Goal: Information Seeking & Learning: Check status

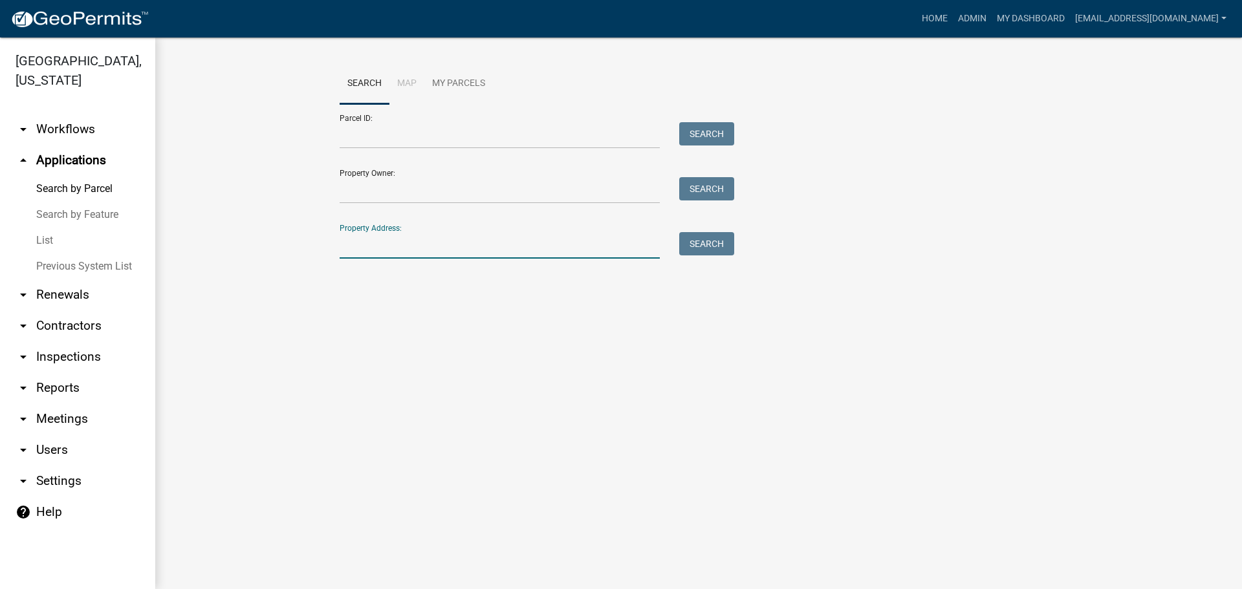
click at [422, 246] on input "Property Address:" at bounding box center [500, 245] width 320 height 27
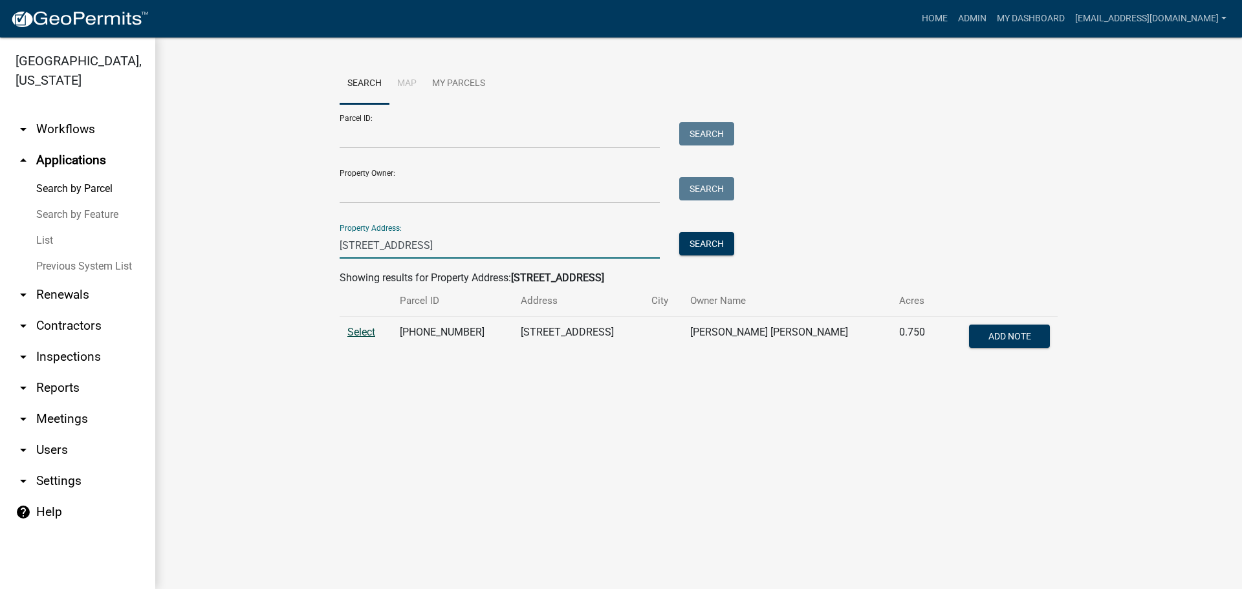
type input "1205 main st"
click at [359, 333] on span "Select" at bounding box center [361, 332] width 28 height 12
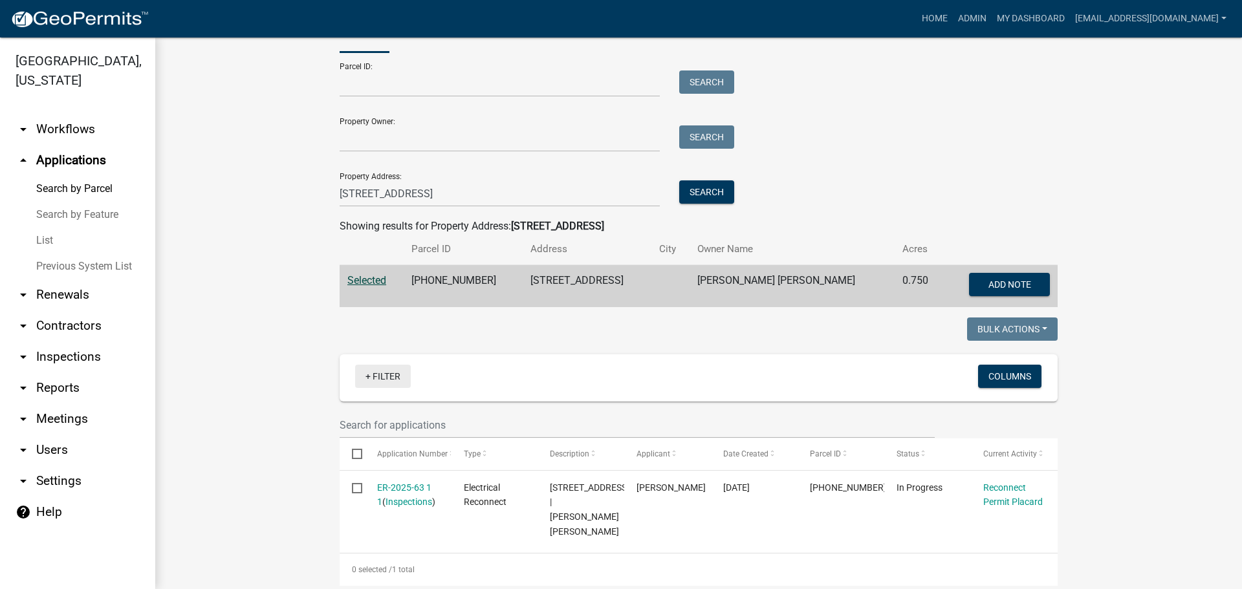
scroll to position [194, 0]
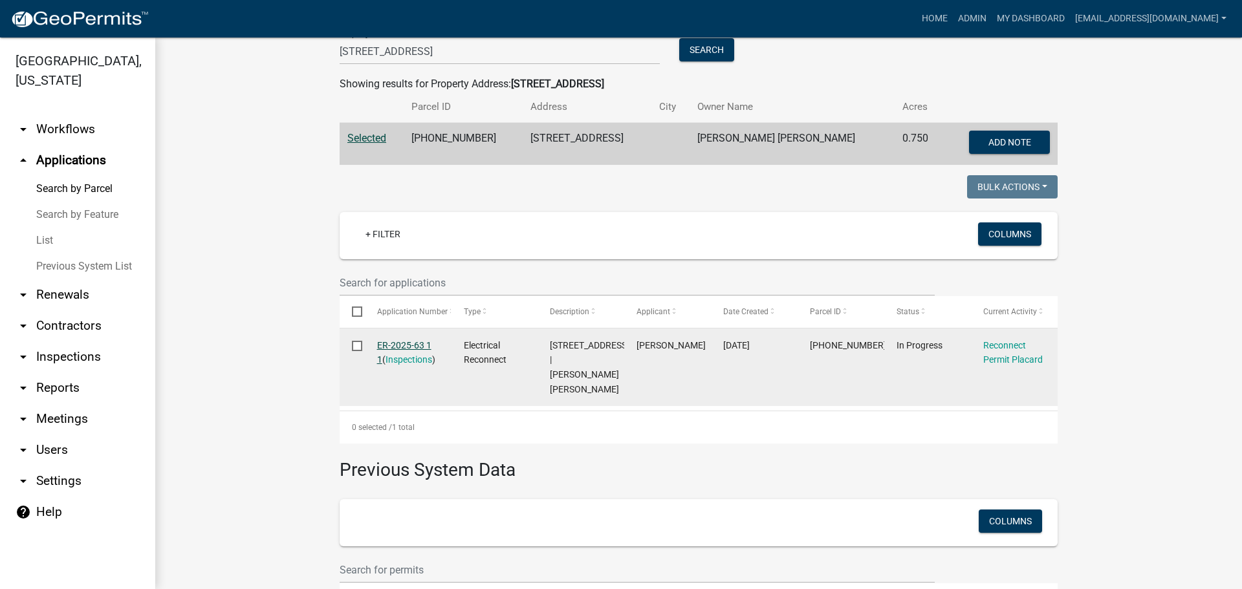
click at [393, 345] on link "ER-2025-63 1 1" at bounding box center [404, 352] width 54 height 25
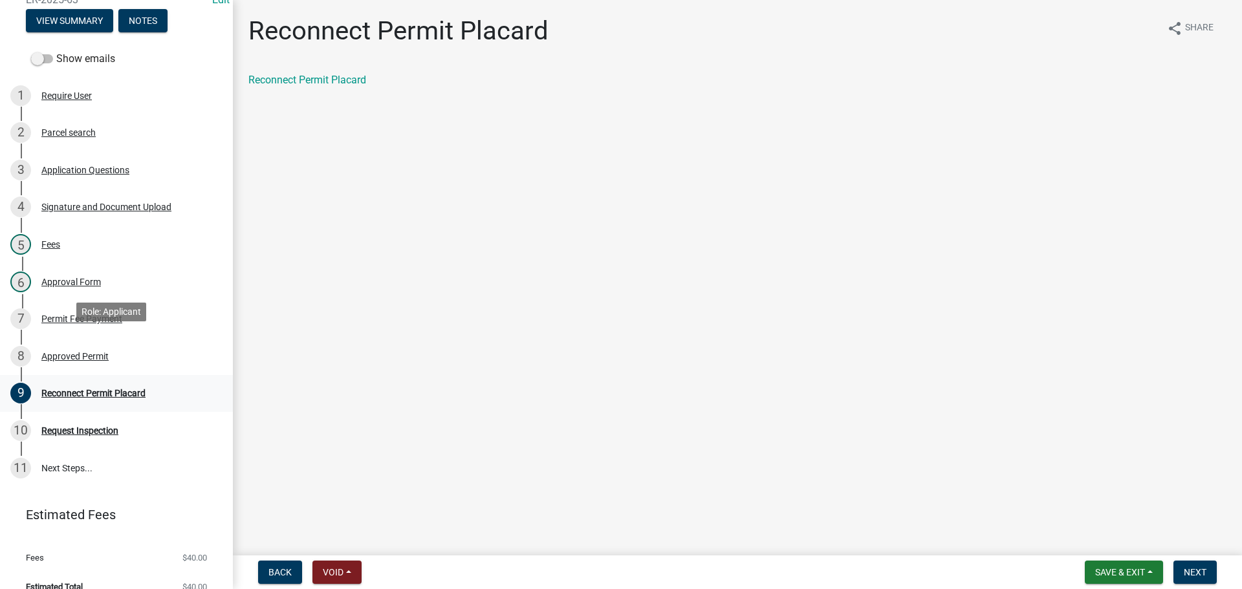
scroll to position [170, 0]
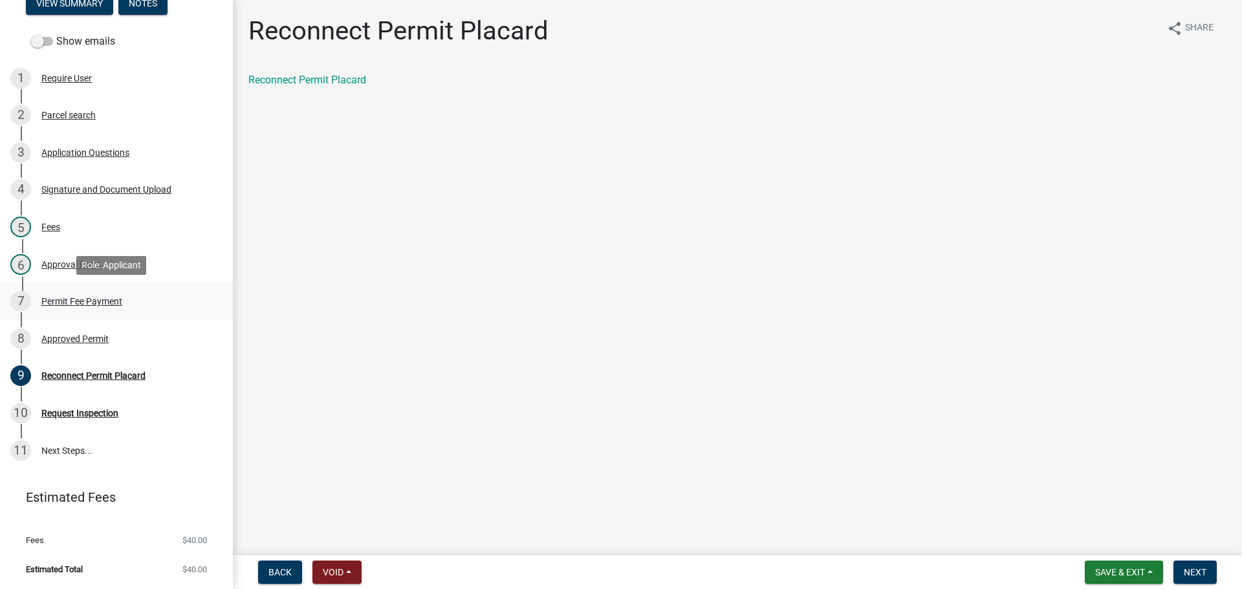
click at [70, 300] on div "Permit Fee Payment" at bounding box center [81, 301] width 81 height 9
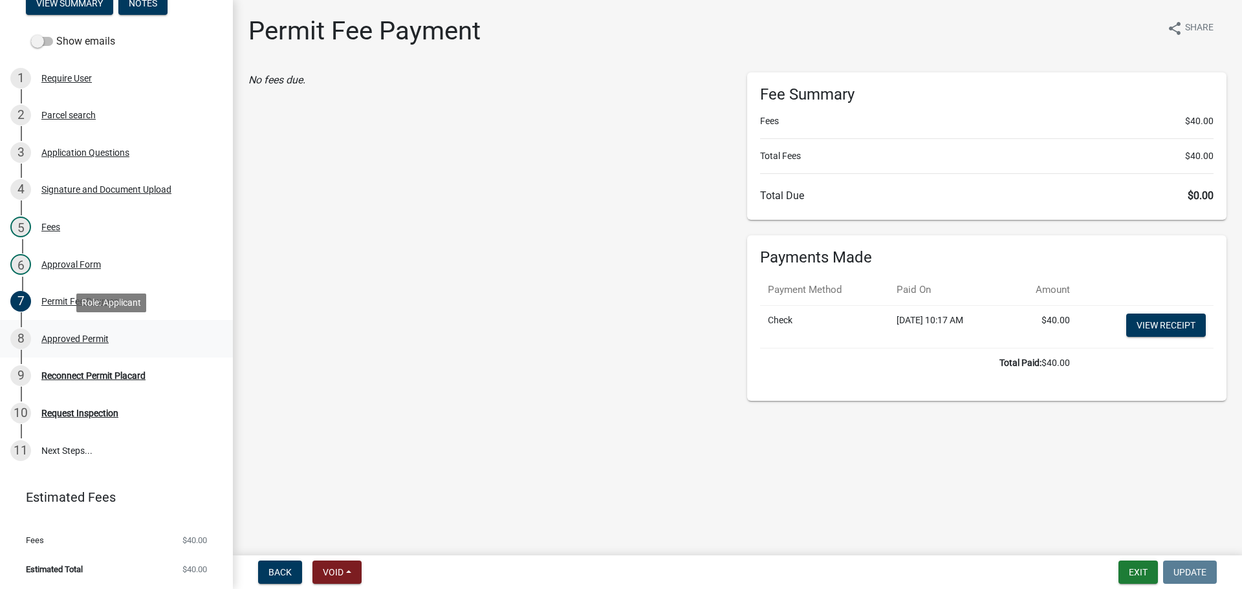
click at [98, 334] on div "Approved Permit" at bounding box center [74, 338] width 67 height 9
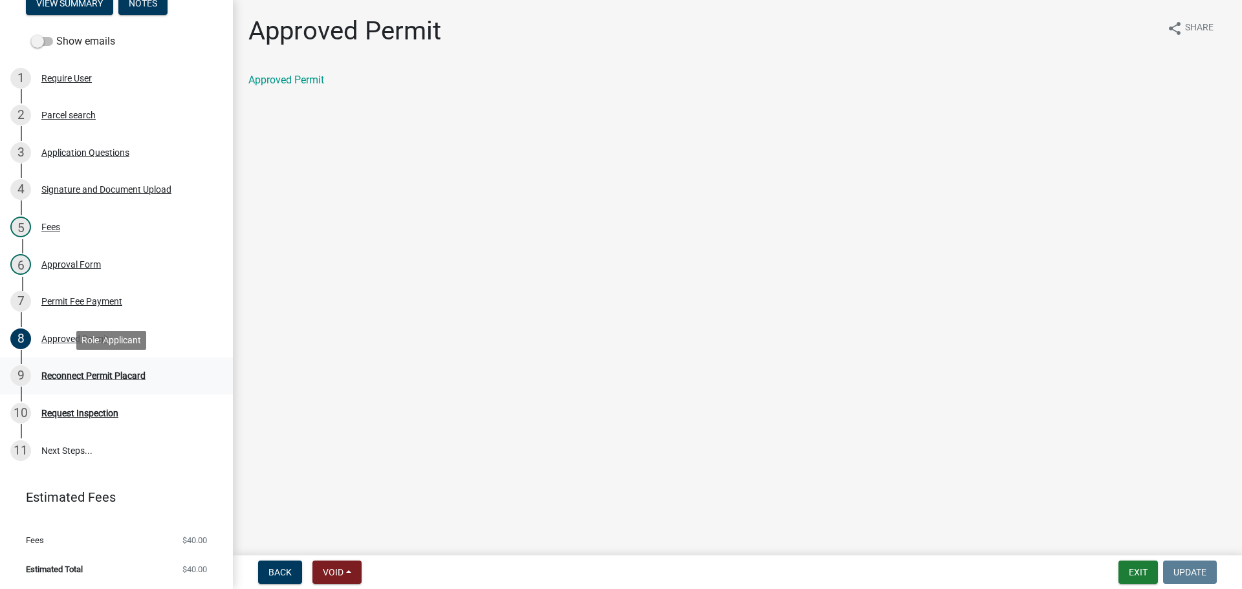
click at [127, 372] on div "Reconnect Permit Placard" at bounding box center [93, 375] width 104 height 9
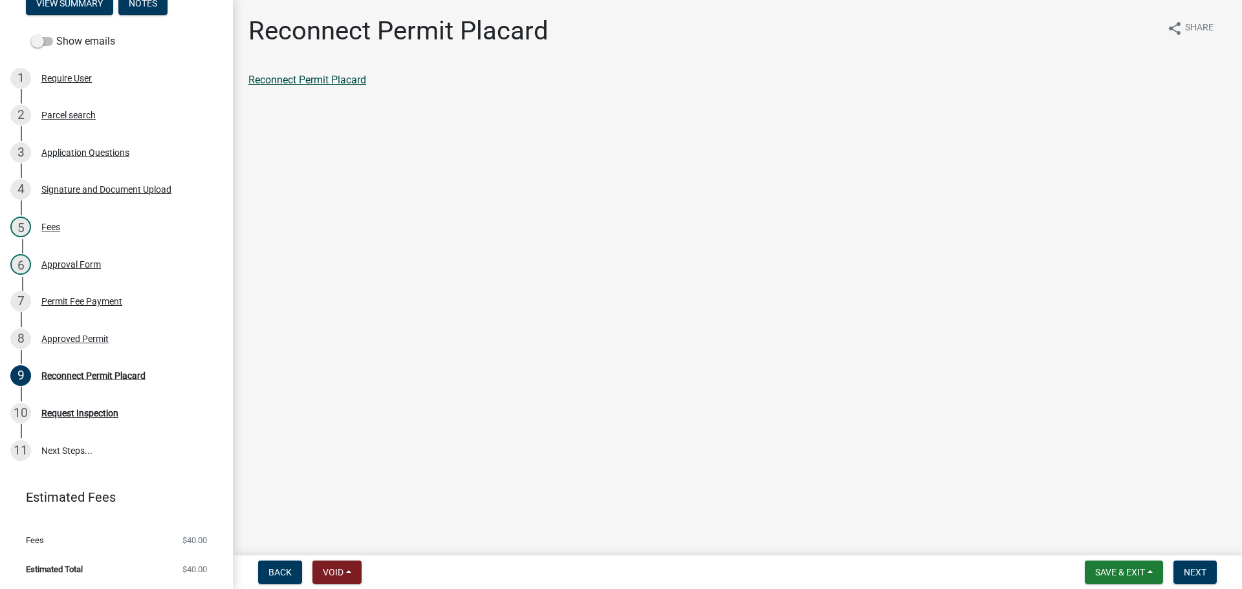
click at [346, 79] on link "Reconnect Permit Placard" at bounding box center [307, 80] width 118 height 12
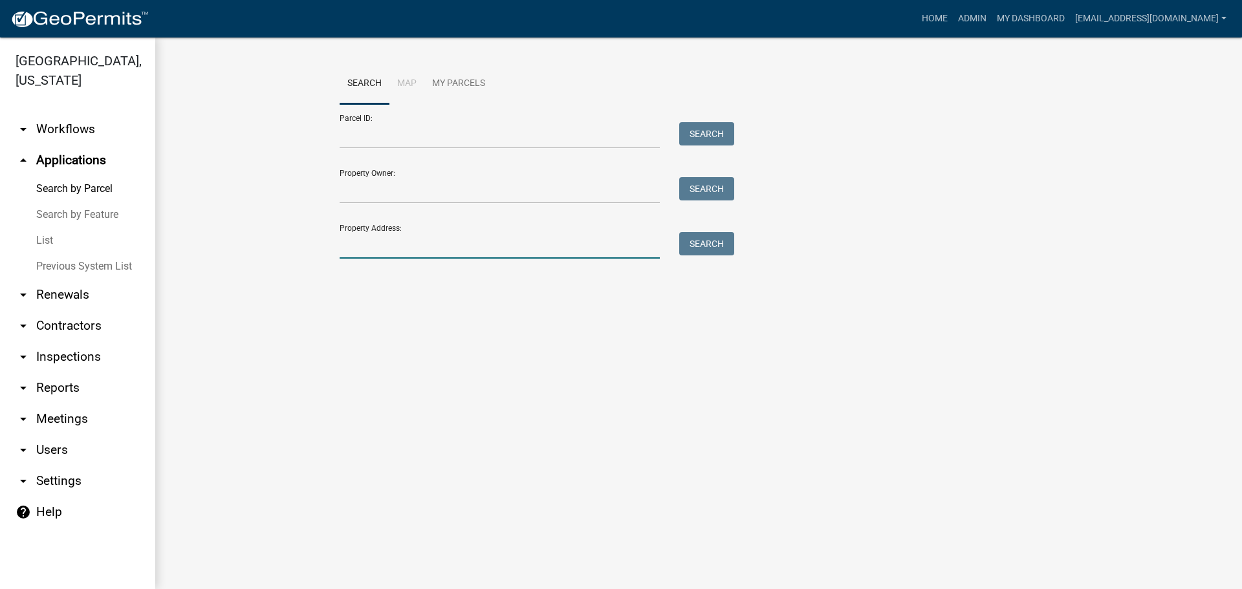
click at [363, 244] on input "Property Address:" at bounding box center [500, 245] width 320 height 27
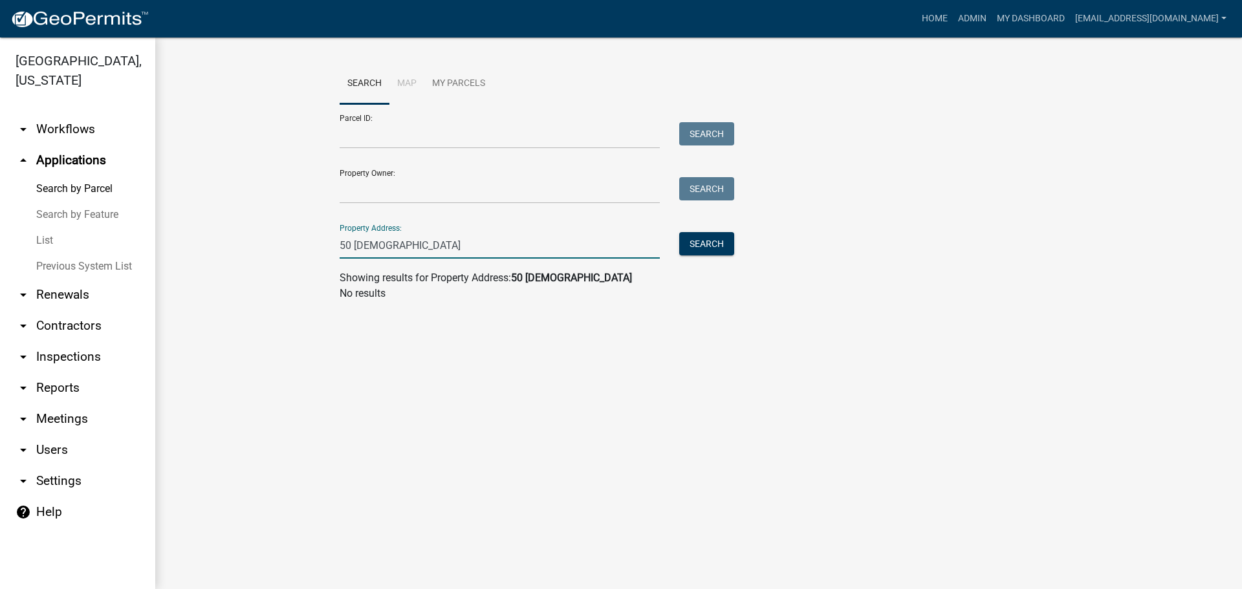
drag, startPoint x: 350, startPoint y: 243, endPoint x: 327, endPoint y: 243, distance: 22.6
click at [327, 243] on wm-workflow-application-search-view "Search Map My Parcels Parcel ID: Search Property Owner: Search Property Address…" at bounding box center [698, 187] width 1035 height 248
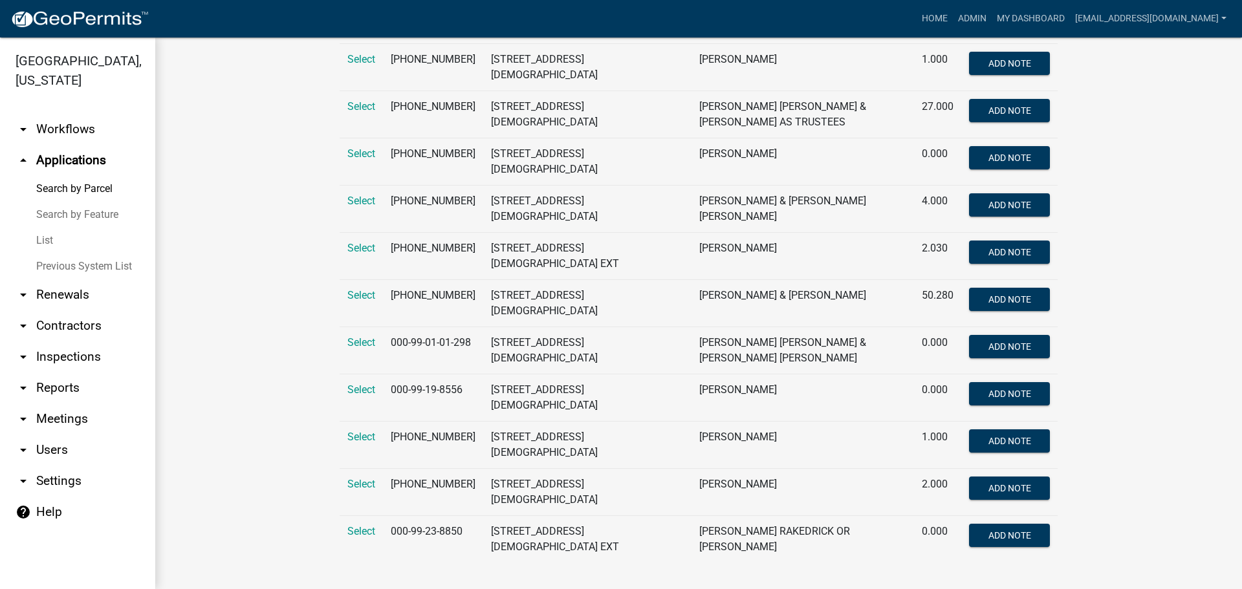
scroll to position [1119, 0]
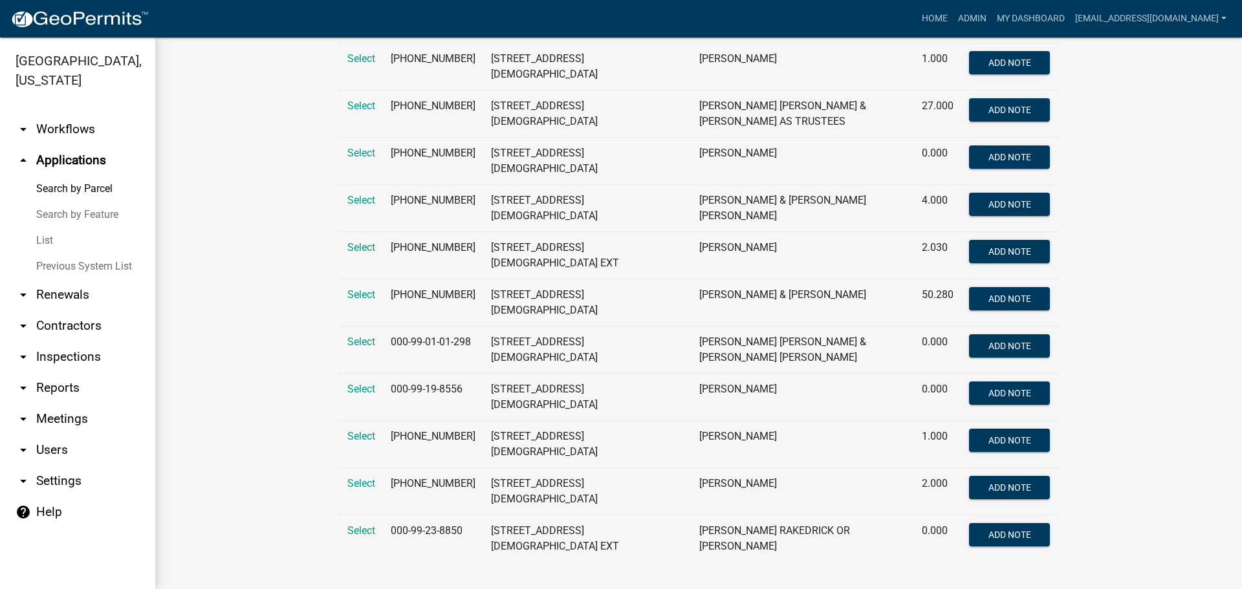
type input "[DEMOGRAPHIC_DATA]"
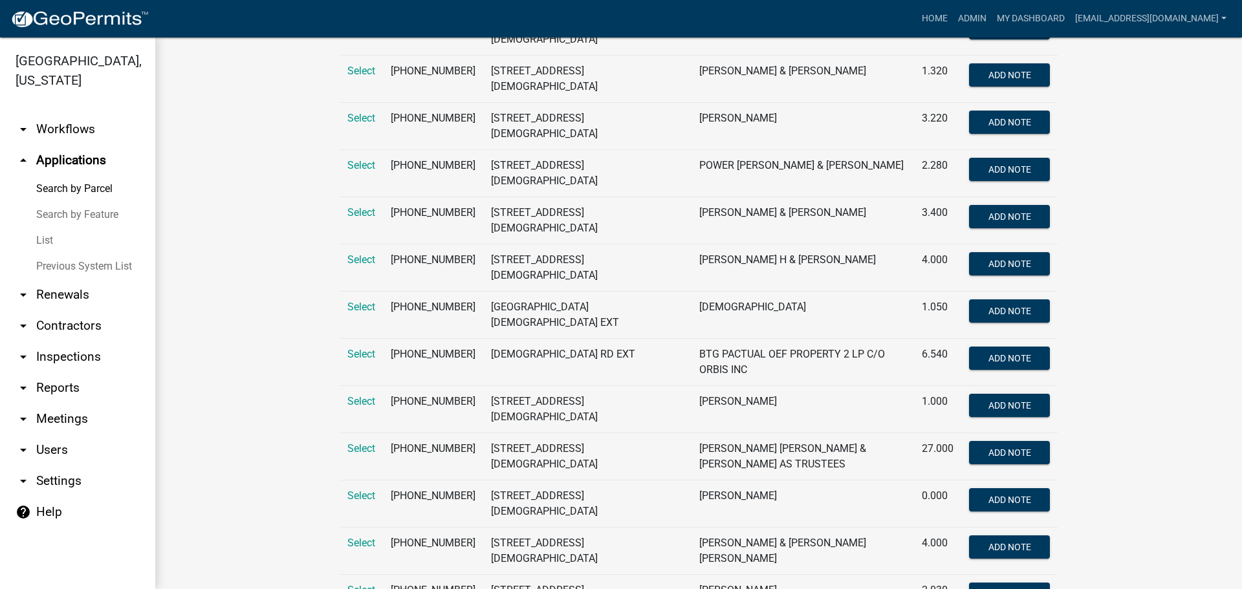
scroll to position [601, 0]
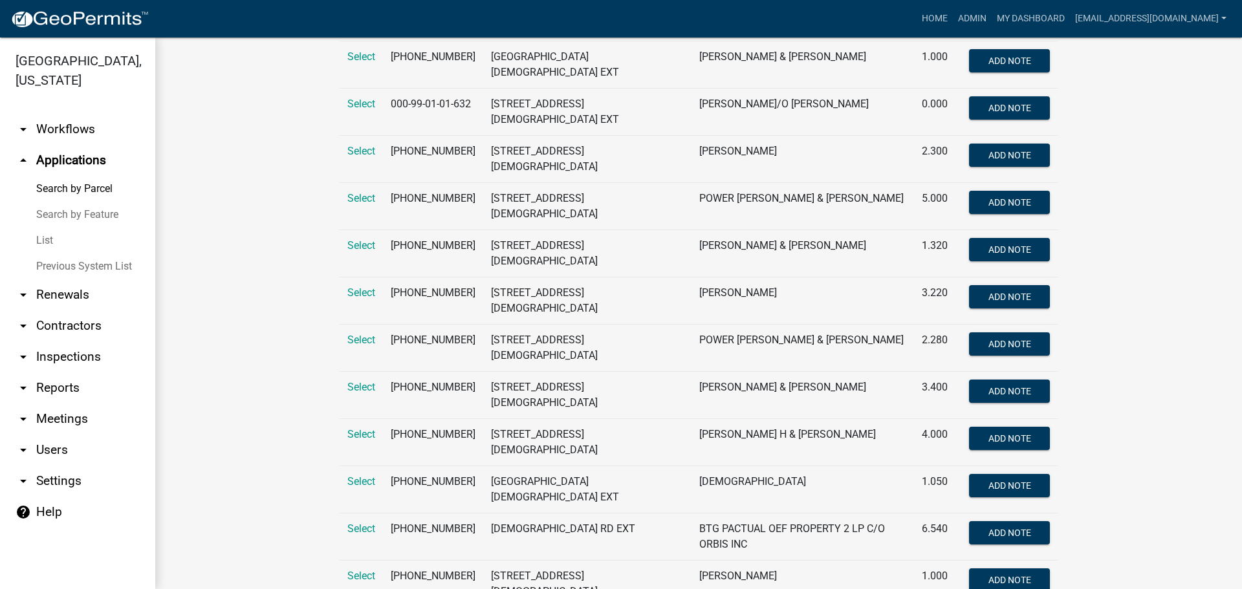
click at [52, 235] on link "List" at bounding box center [77, 241] width 155 height 26
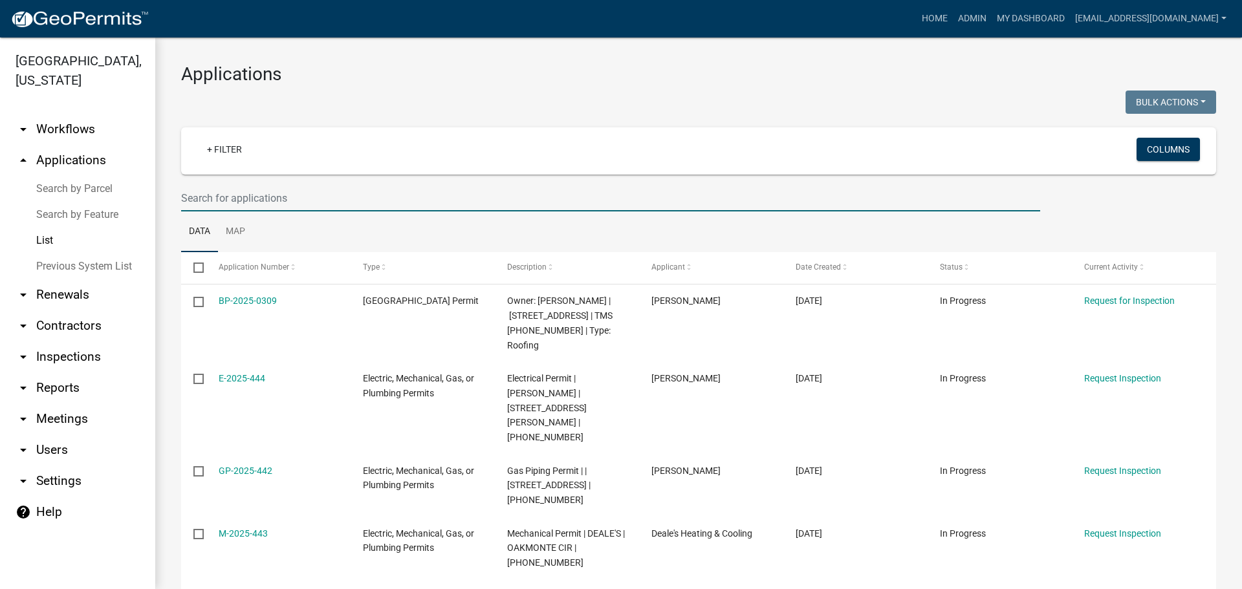
click at [283, 194] on input "text" at bounding box center [610, 198] width 859 height 27
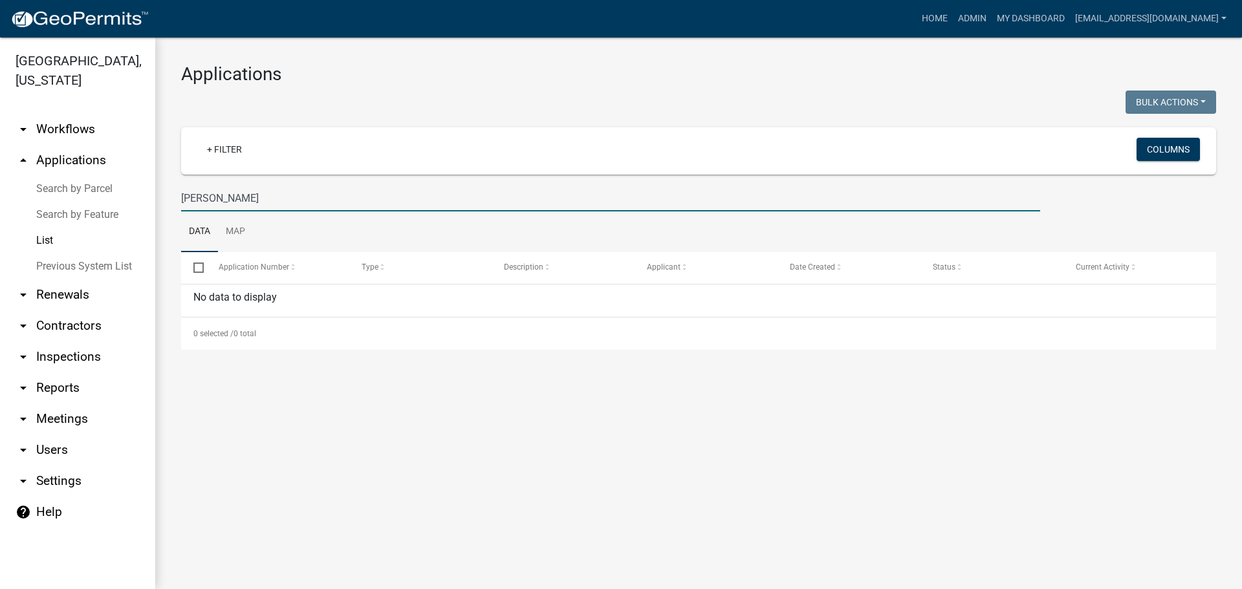
click at [285, 197] on input "[PERSON_NAME]" at bounding box center [610, 198] width 859 height 27
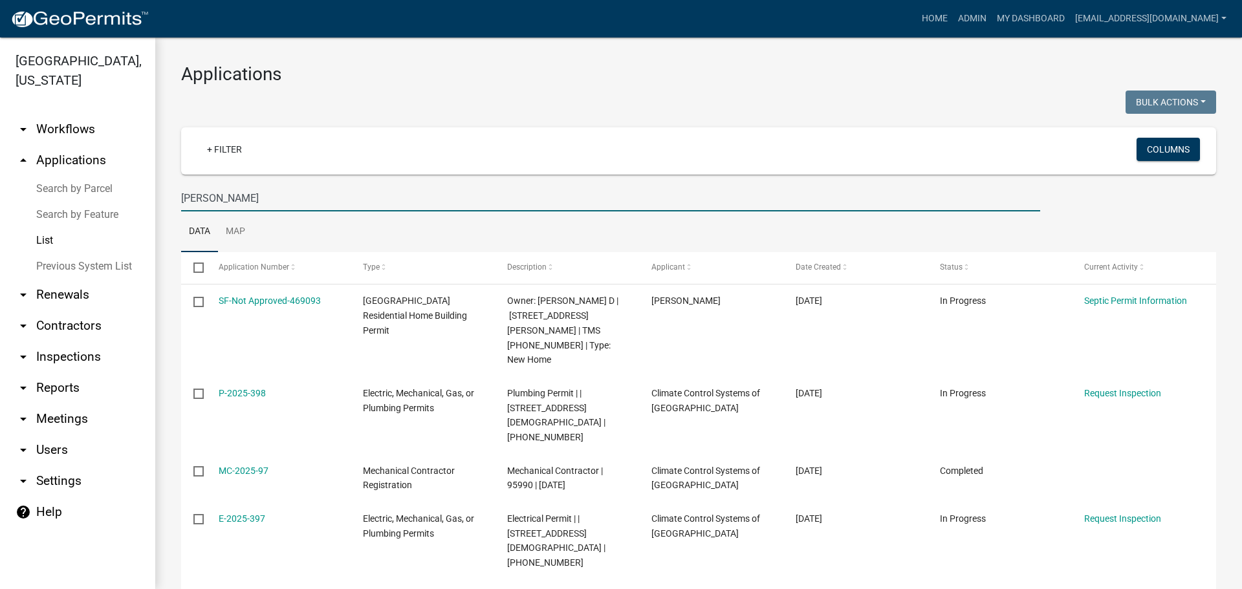
click at [230, 202] on input "[PERSON_NAME]" at bounding box center [610, 198] width 859 height 27
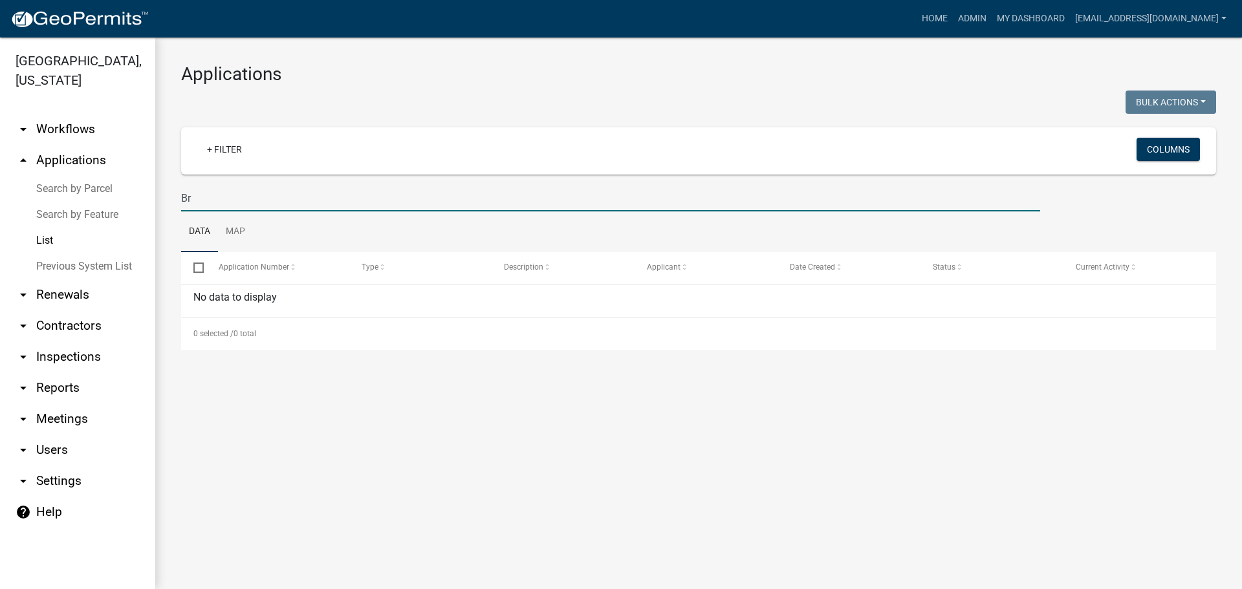
type input "B"
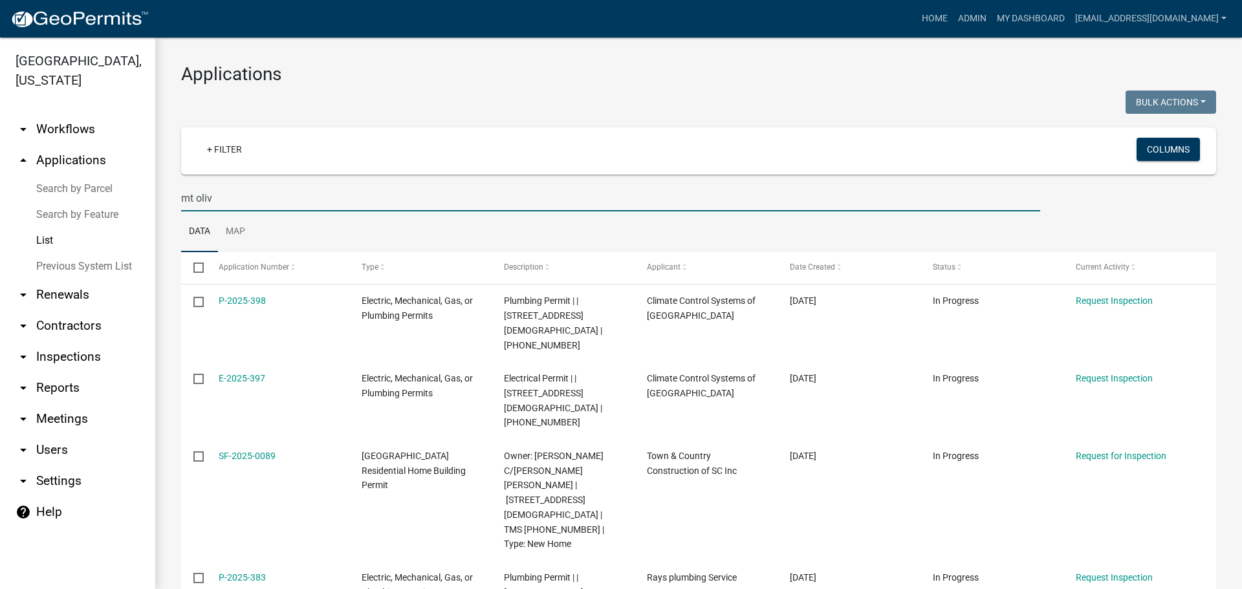
click at [257, 198] on input "mt oliv" at bounding box center [610, 198] width 859 height 27
click at [257, 199] on input "mt oliv" at bounding box center [610, 198] width 859 height 27
click at [255, 200] on input "mt oliv" at bounding box center [610, 198] width 859 height 27
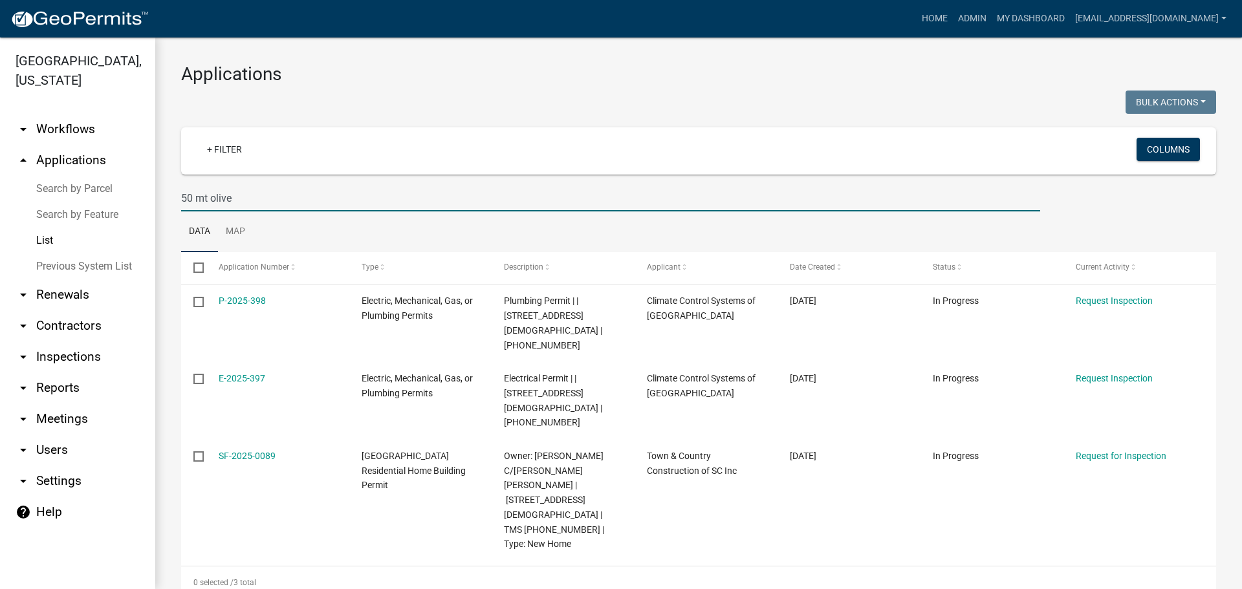
type input "50 mt olive"
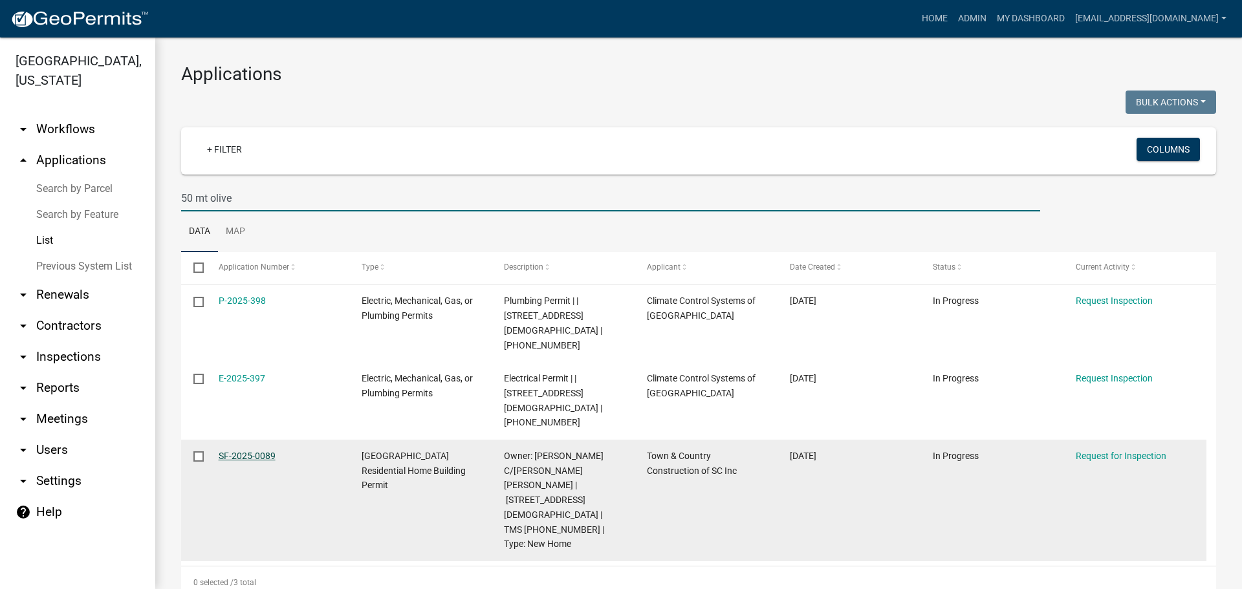
click at [244, 451] on link "SF-2025-0089" at bounding box center [247, 456] width 57 height 10
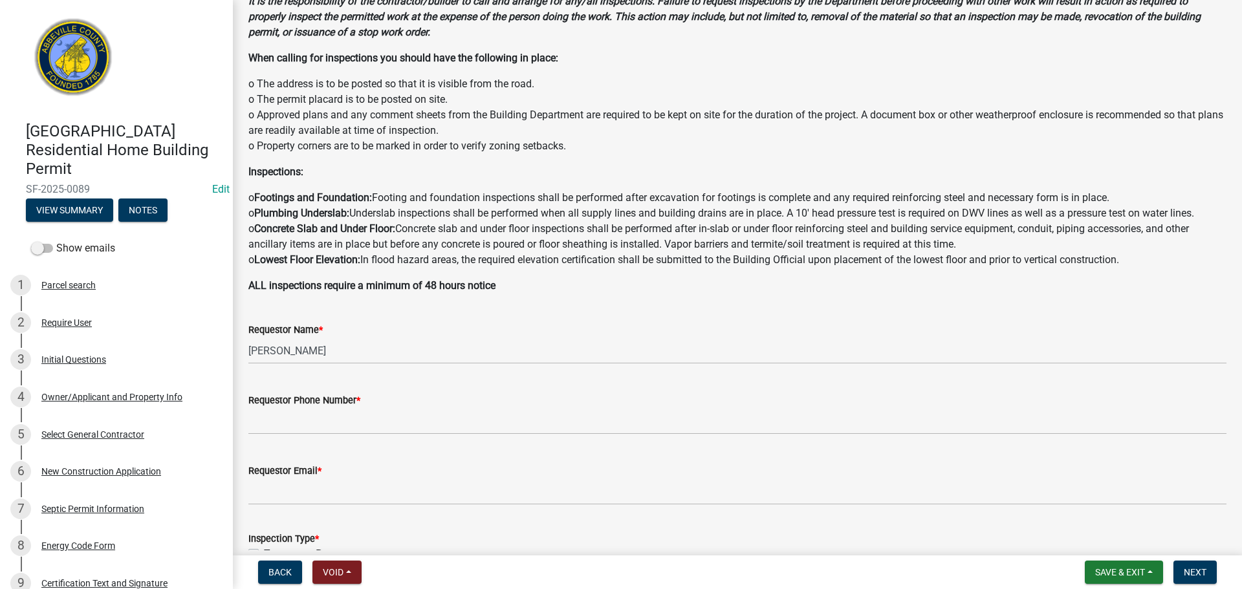
scroll to position [259, 0]
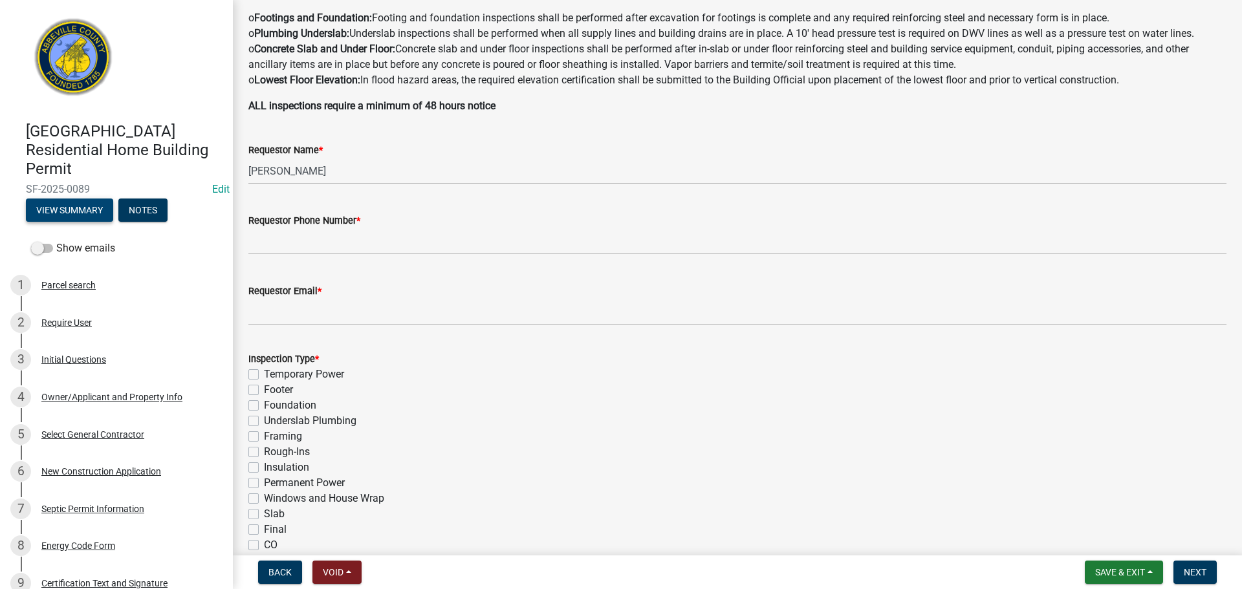
click at [49, 205] on button "View Summary" at bounding box center [69, 210] width 87 height 23
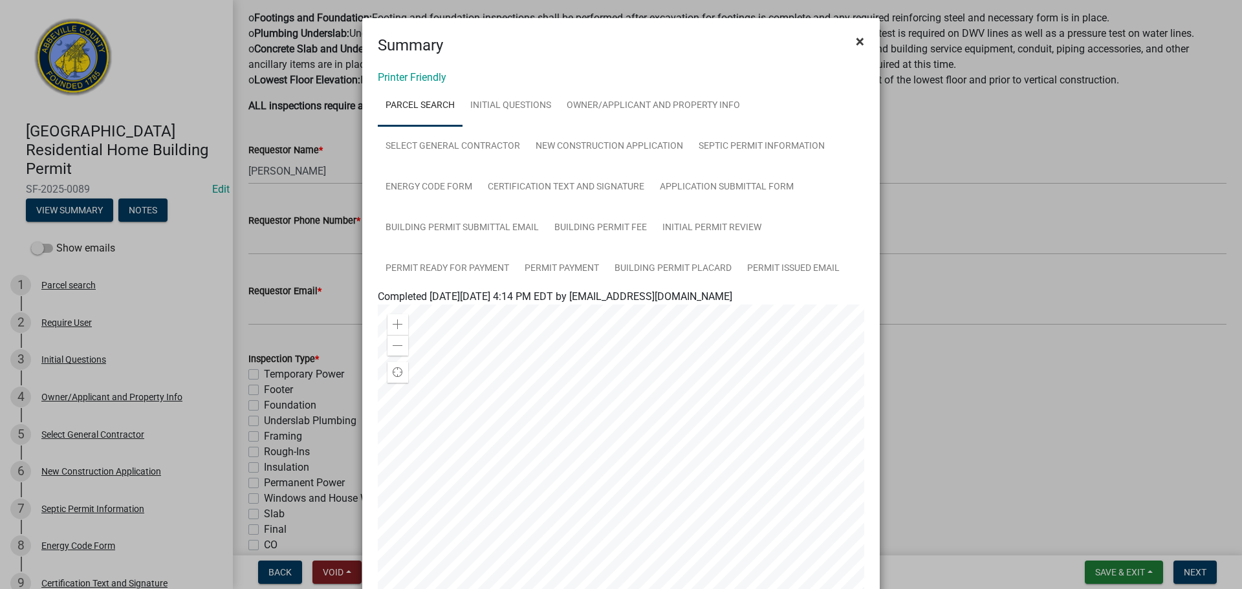
click at [856, 41] on span "×" at bounding box center [860, 41] width 8 height 18
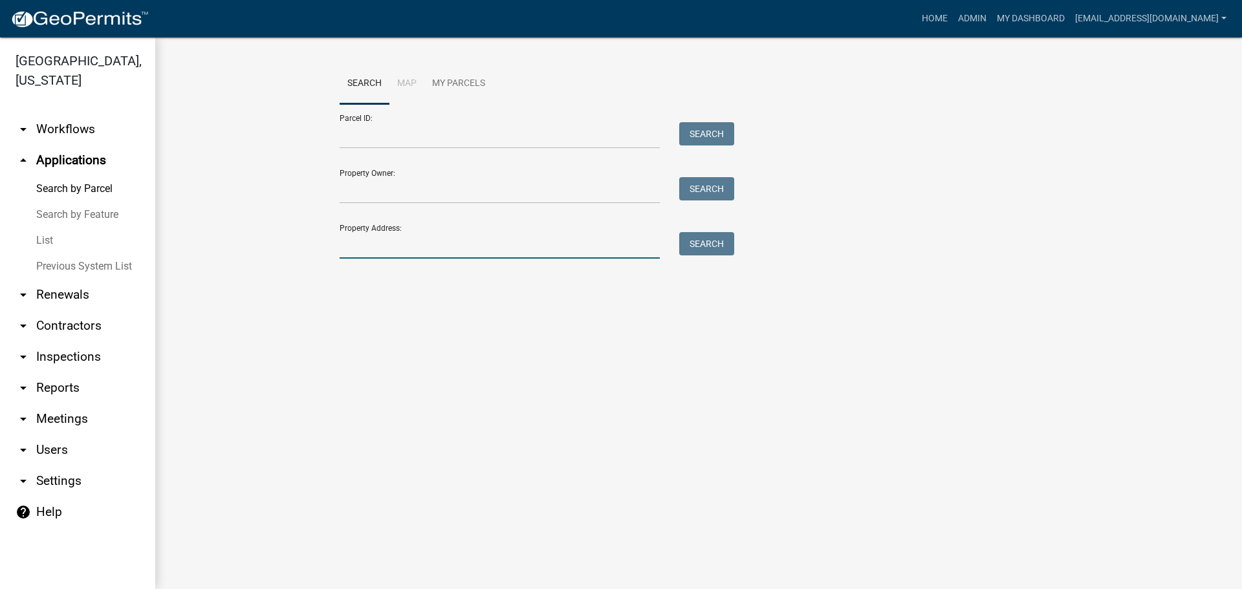
click at [405, 242] on input "Property Address:" at bounding box center [500, 245] width 320 height 27
click at [413, 242] on input "1049 wynnoa" at bounding box center [500, 245] width 320 height 27
click at [404, 242] on input "1049 wynnoa" at bounding box center [500, 245] width 320 height 27
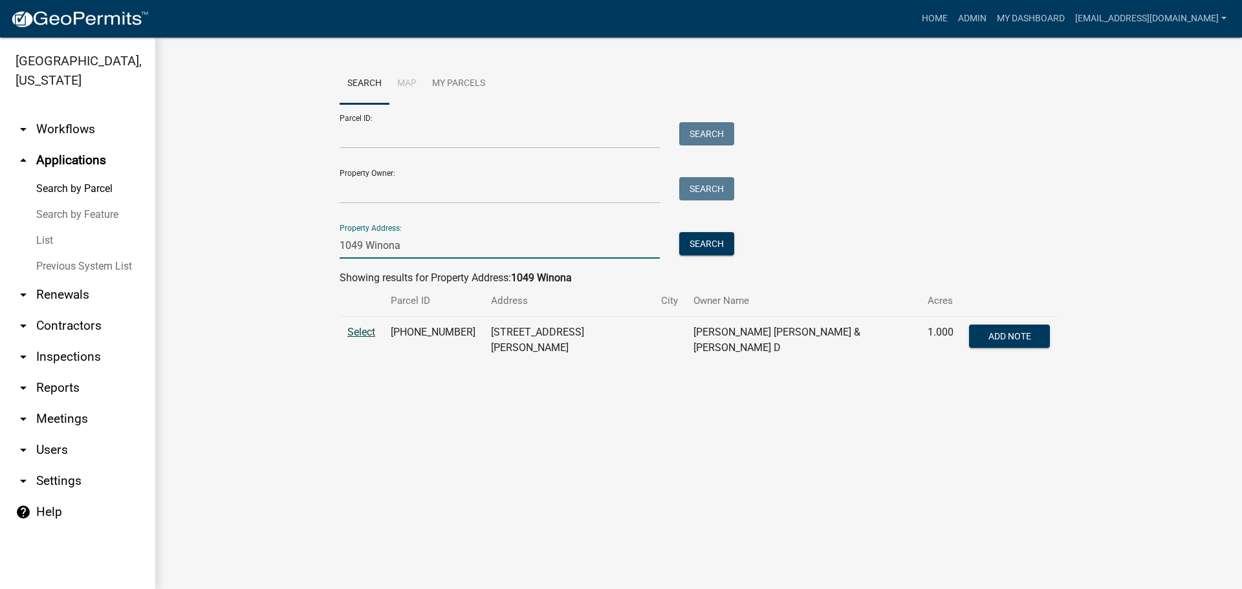
type input "1049 Winona"
click at [356, 332] on span "Select" at bounding box center [361, 332] width 28 height 12
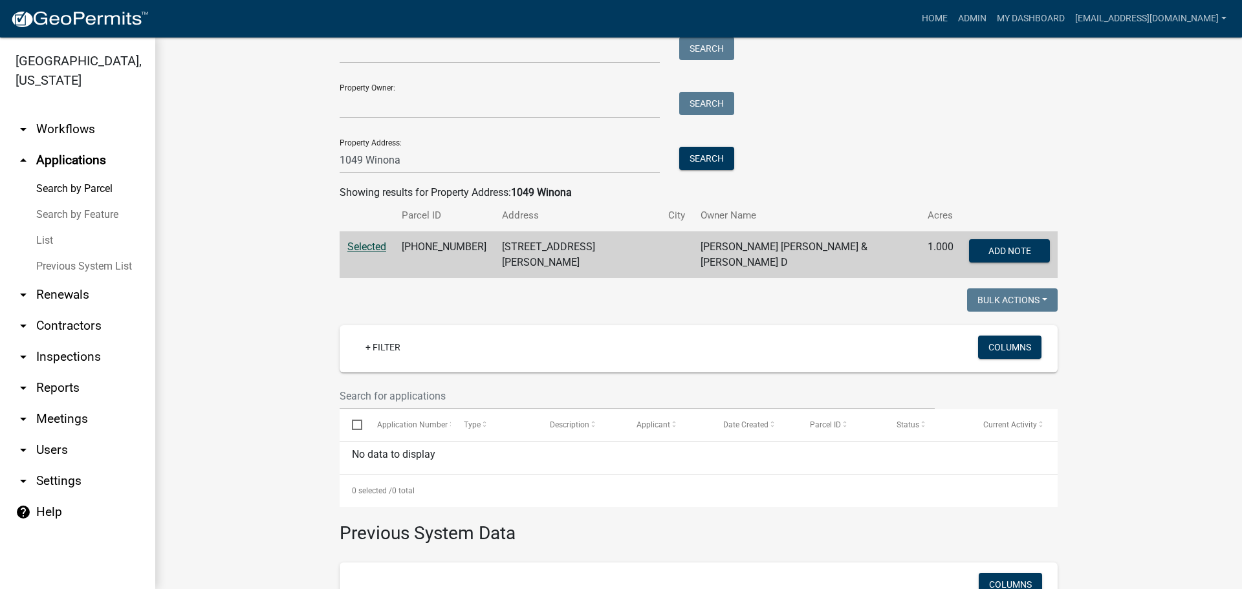
scroll to position [68, 0]
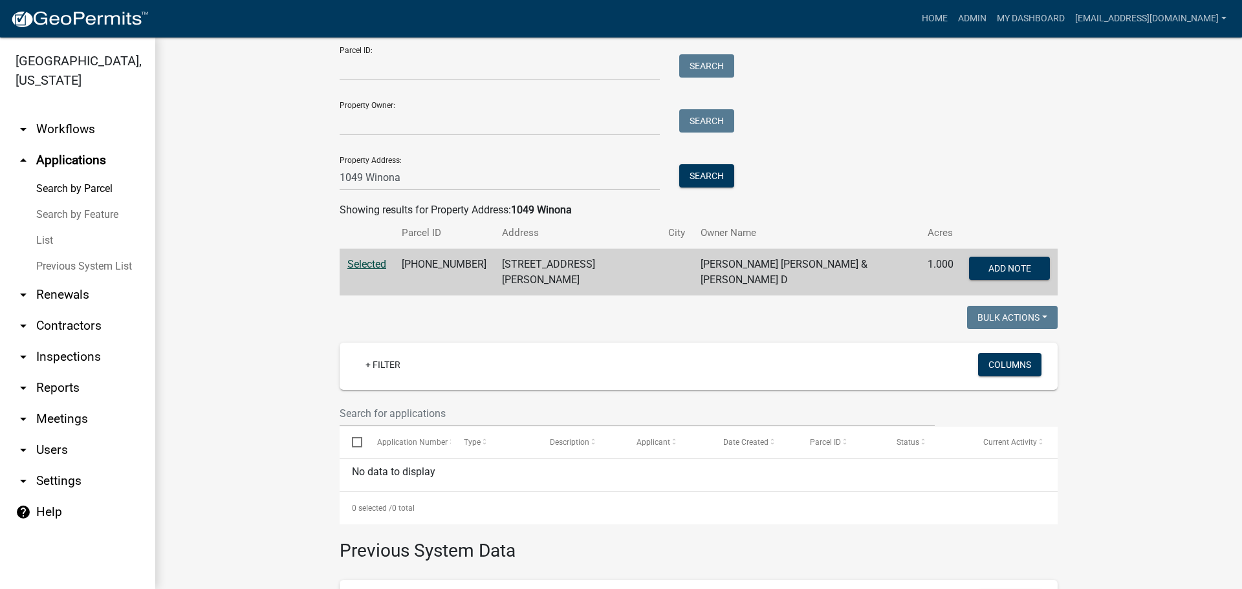
click at [65, 321] on link "arrow_drop_down Contractors" at bounding box center [77, 325] width 155 height 31
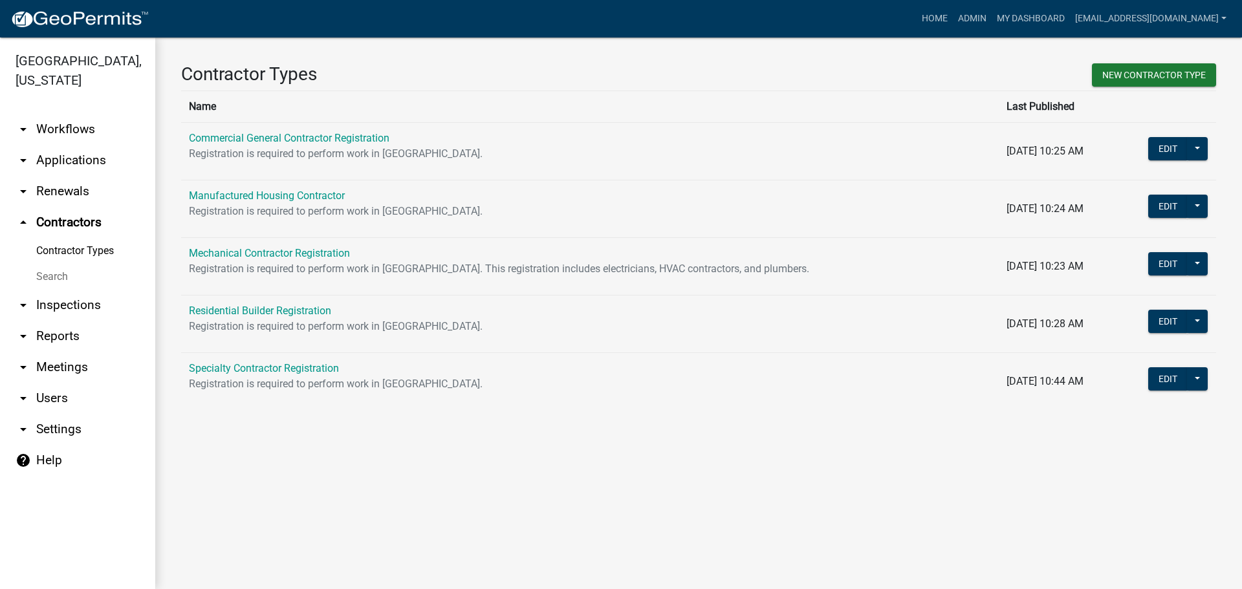
click at [67, 277] on link "Search" at bounding box center [77, 277] width 155 height 26
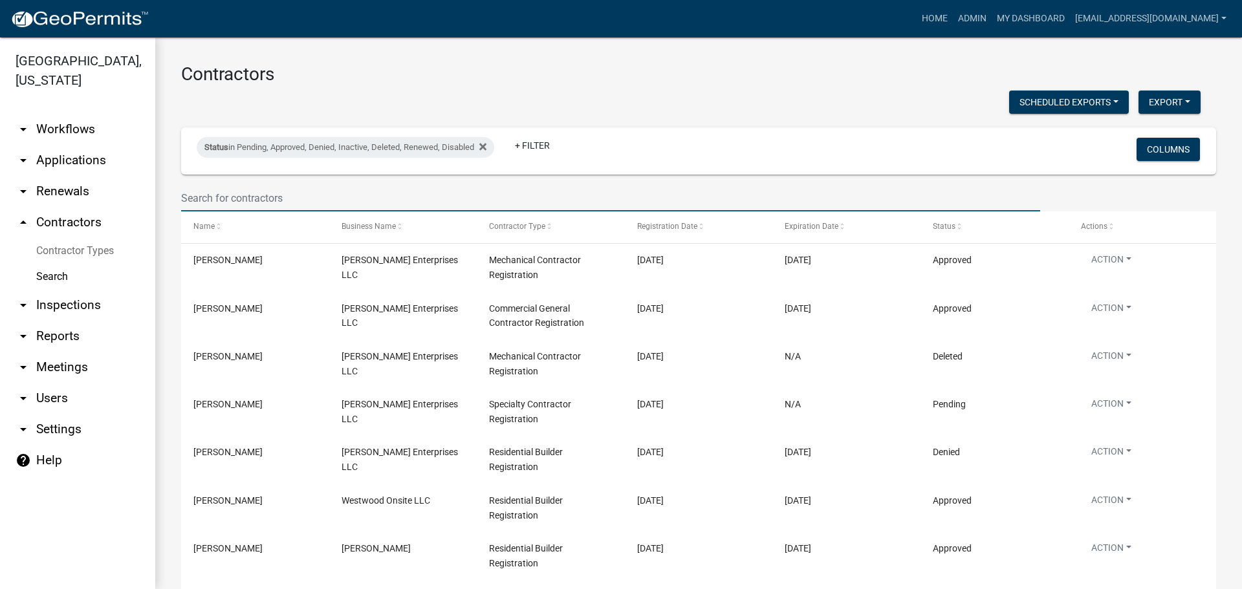
click at [293, 199] on input "text" at bounding box center [610, 198] width 859 height 27
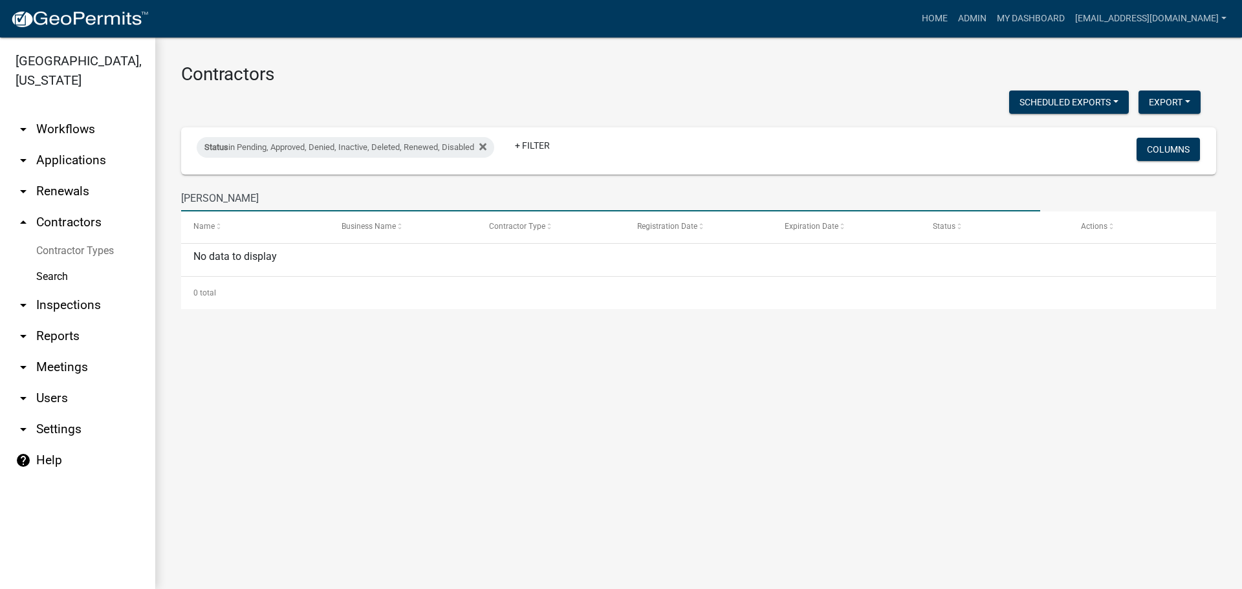
drag, startPoint x: 198, startPoint y: 199, endPoint x: 166, endPoint y: 204, distance: 32.9
click at [166, 204] on div "Contractors Scheduled Exports + Create New Export Excel Format (.xlsx) CSV Form…" at bounding box center [698, 186] width 1086 height 297
type input "thompson"
